Goal: Task Accomplishment & Management: Manage account settings

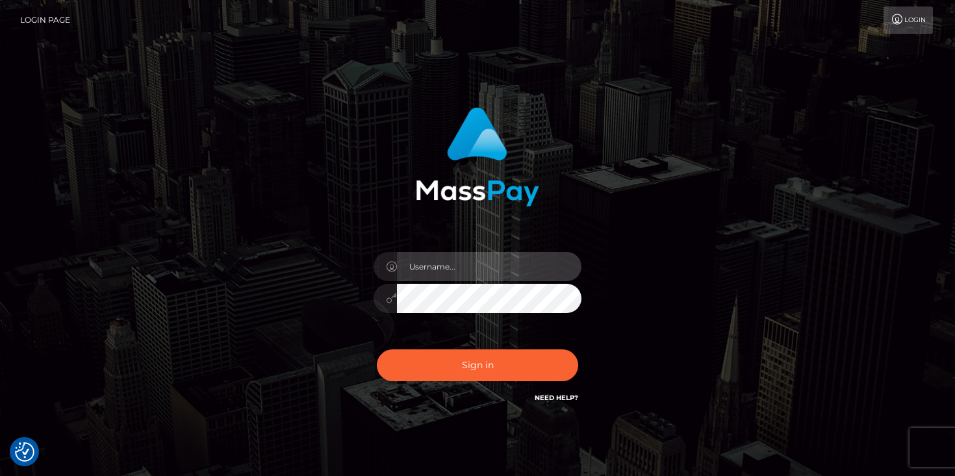
click at [461, 263] on input "text" at bounding box center [489, 266] width 185 height 29
type input "[EMAIL_ADDRESS][DOMAIN_NAME]"
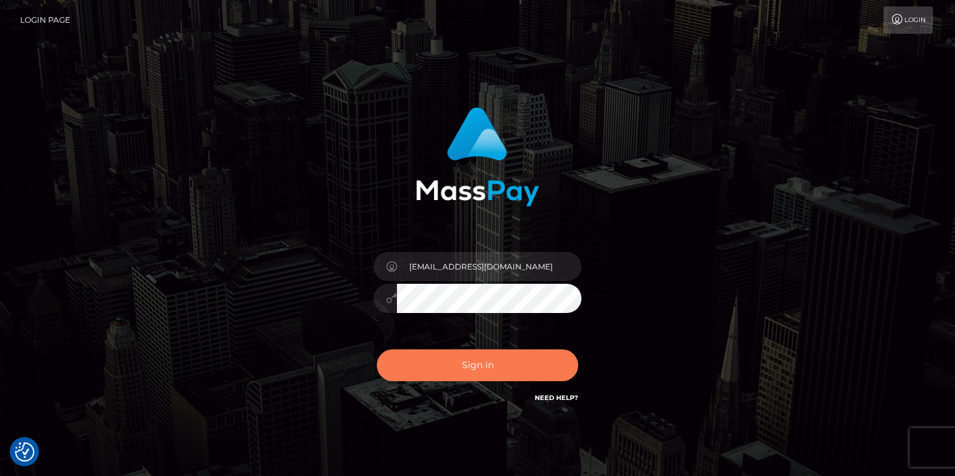
click at [487, 372] on button "Sign in" at bounding box center [477, 366] width 201 height 32
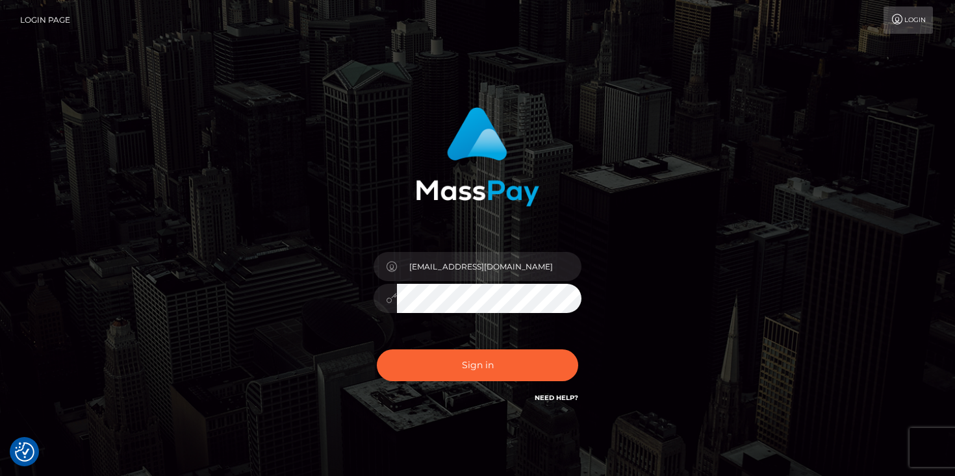
click at [911, 17] on link "Login" at bounding box center [908, 19] width 49 height 27
click at [501, 264] on input "text" at bounding box center [489, 266] width 185 height 29
type input "[EMAIL_ADDRESS][DOMAIN_NAME]"
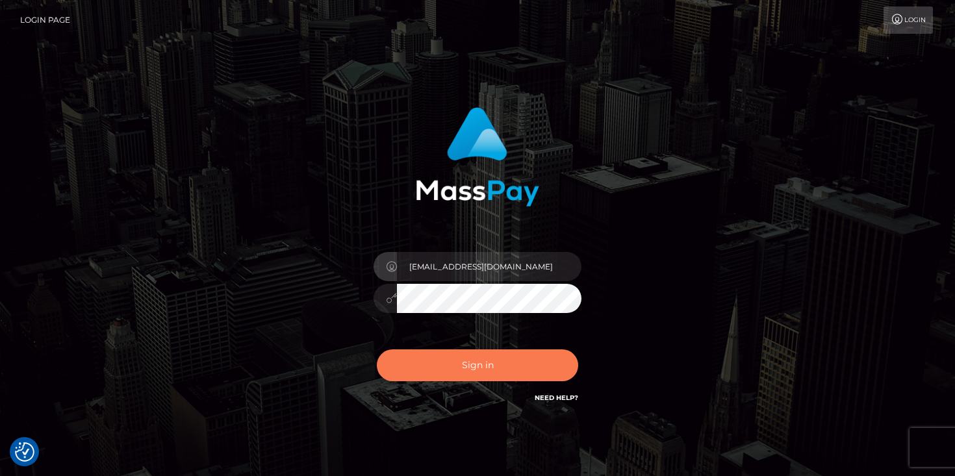
click at [482, 367] on button "Sign in" at bounding box center [477, 366] width 201 height 32
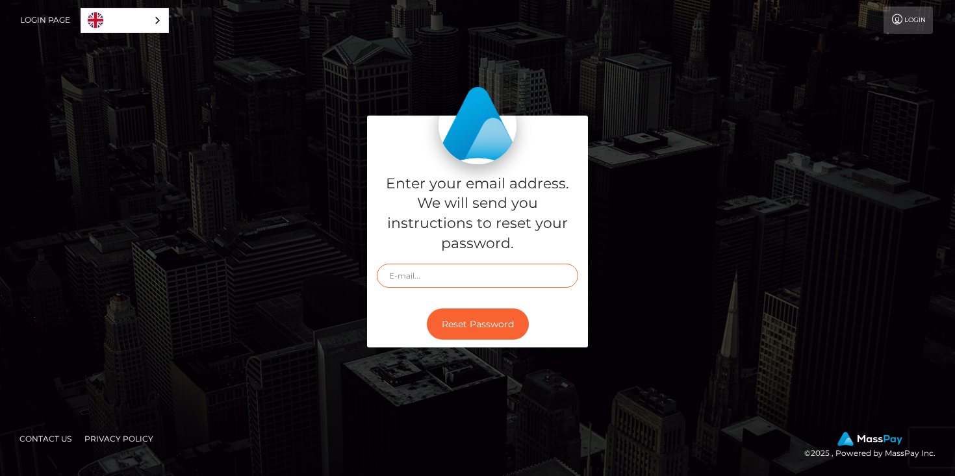
click at [470, 264] on input "text" at bounding box center [477, 276] width 201 height 24
type input "[EMAIL_ADDRESS][DOMAIN_NAME]"
click at [477, 320] on button "Reset Password" at bounding box center [478, 325] width 102 height 32
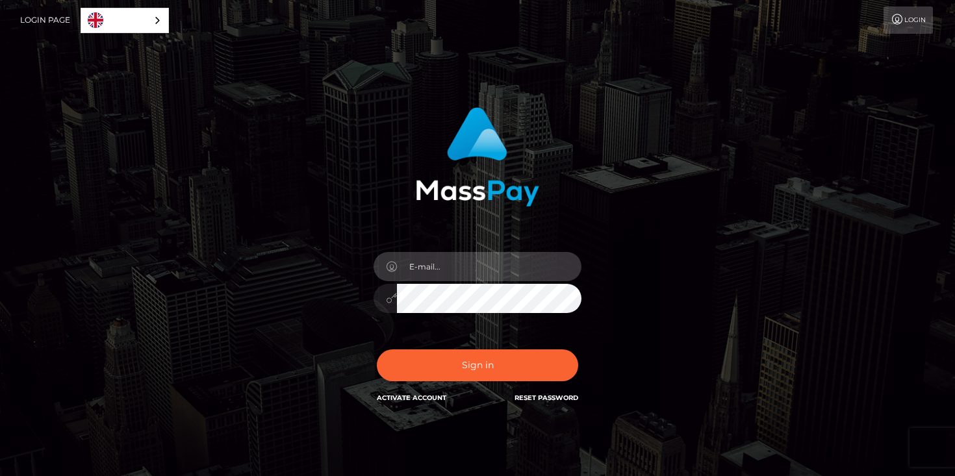
click at [474, 271] on input "email" at bounding box center [489, 266] width 185 height 29
type input "[EMAIL_ADDRESS][DOMAIN_NAME]"
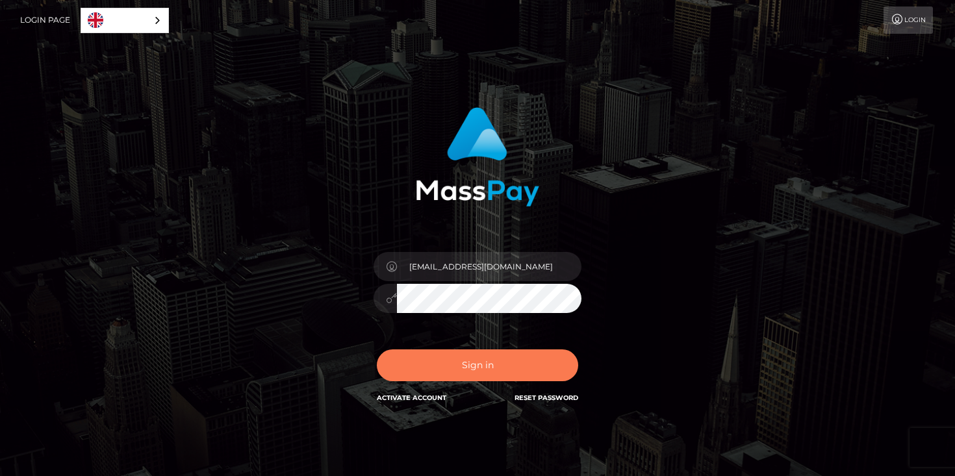
click at [471, 359] on button "Sign in" at bounding box center [477, 366] width 201 height 32
